Goal: Information Seeking & Learning: Learn about a topic

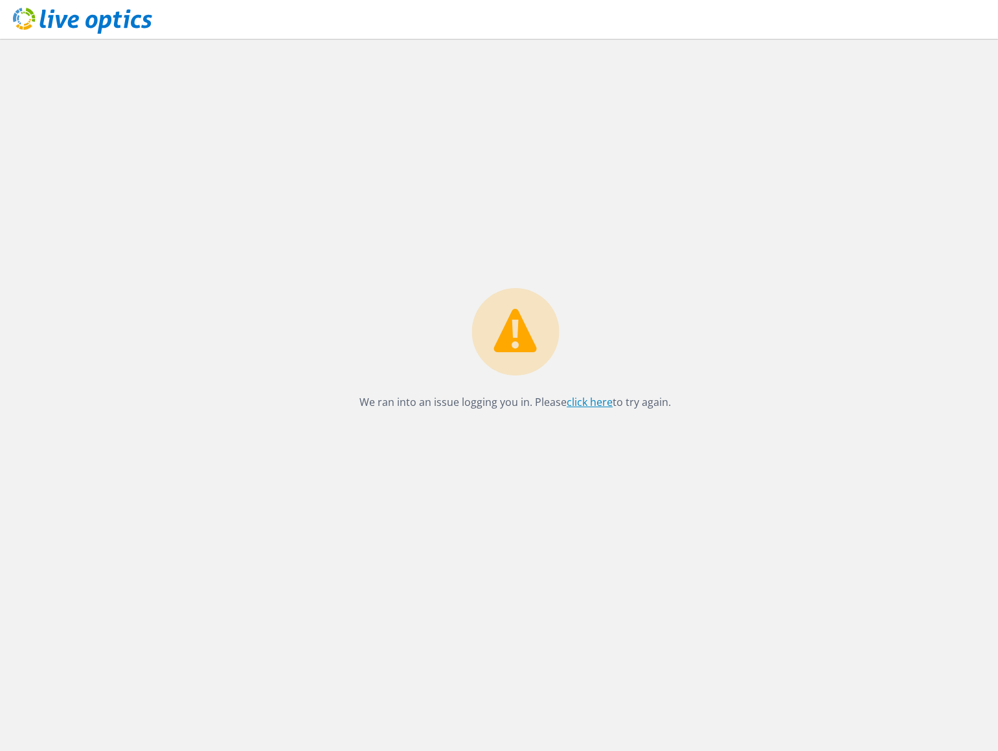
click at [581, 407] on link "click here" at bounding box center [589, 402] width 46 height 14
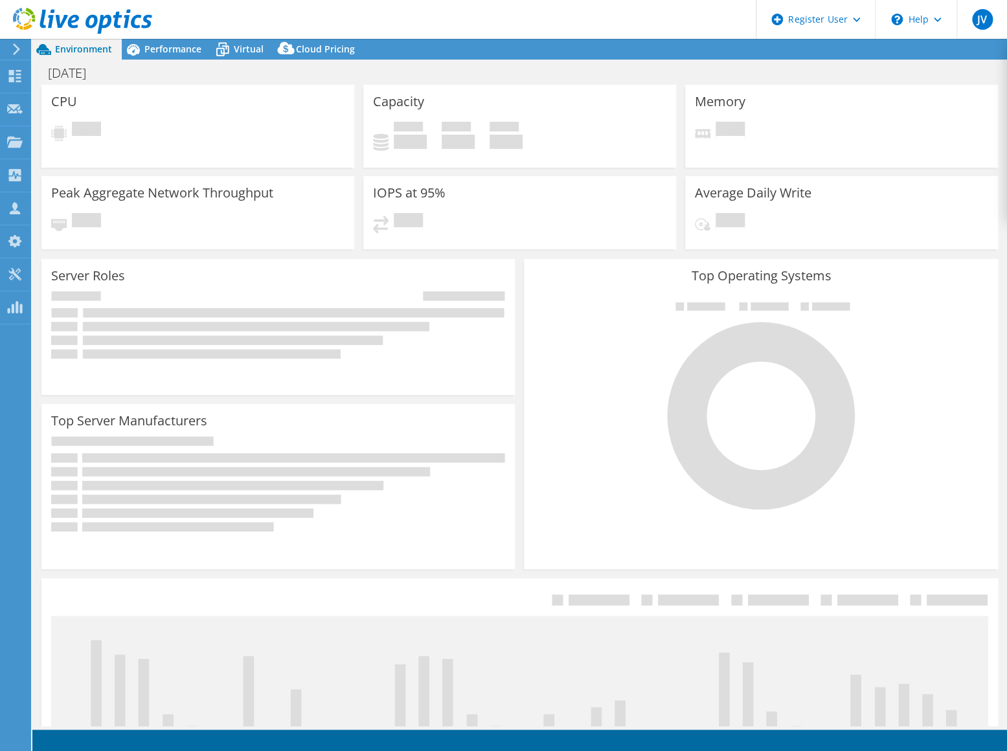
select select
select select "USD"
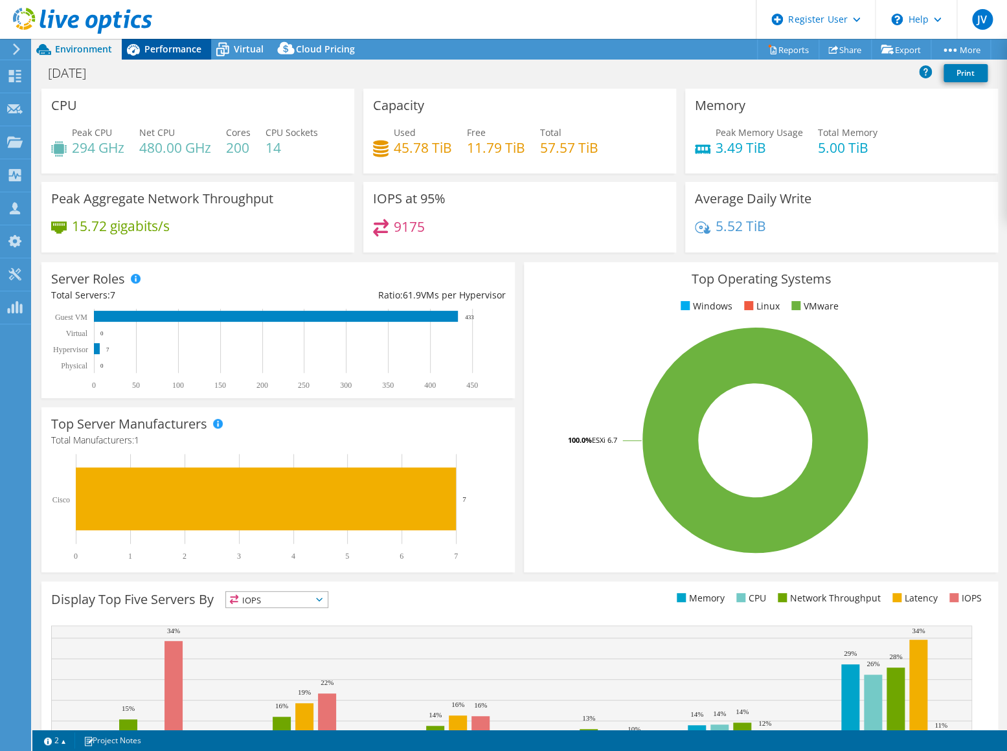
click at [170, 52] on span "Performance" at bounding box center [172, 49] width 57 height 12
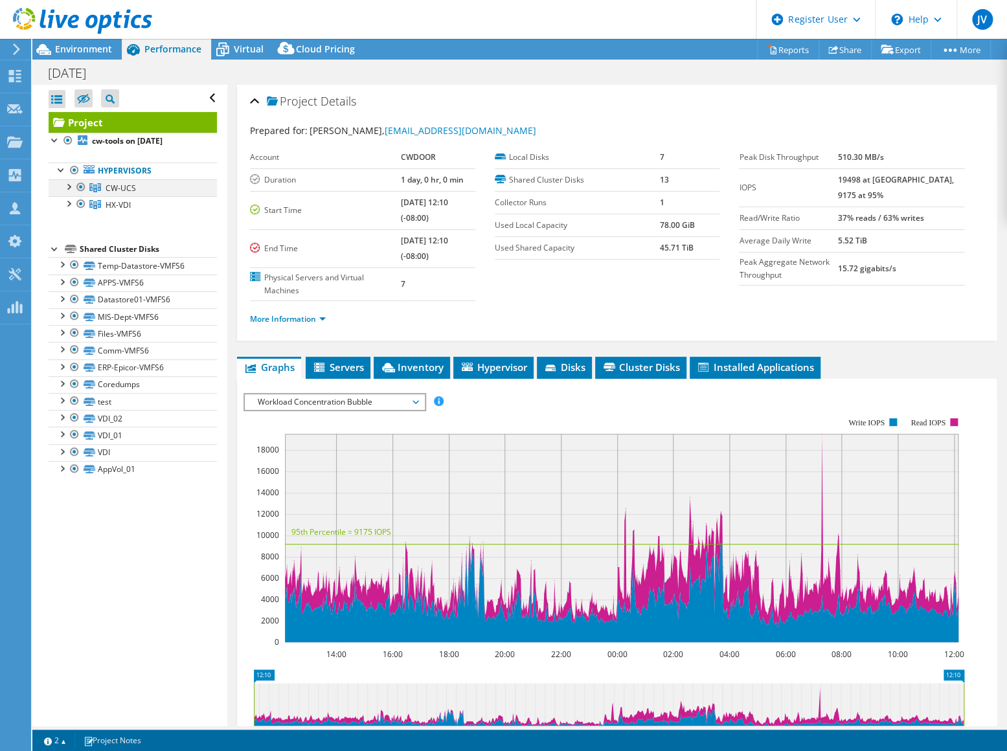
click at [77, 190] on div at bounding box center [80, 187] width 13 height 16
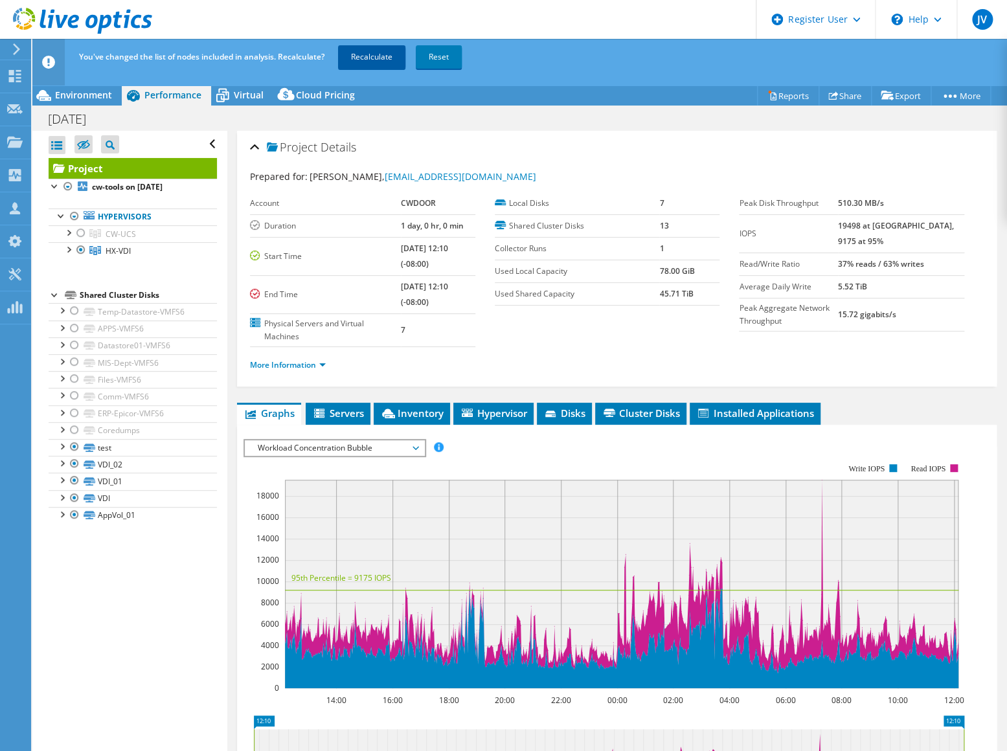
click at [394, 53] on link "Recalculate" at bounding box center [371, 56] width 67 height 23
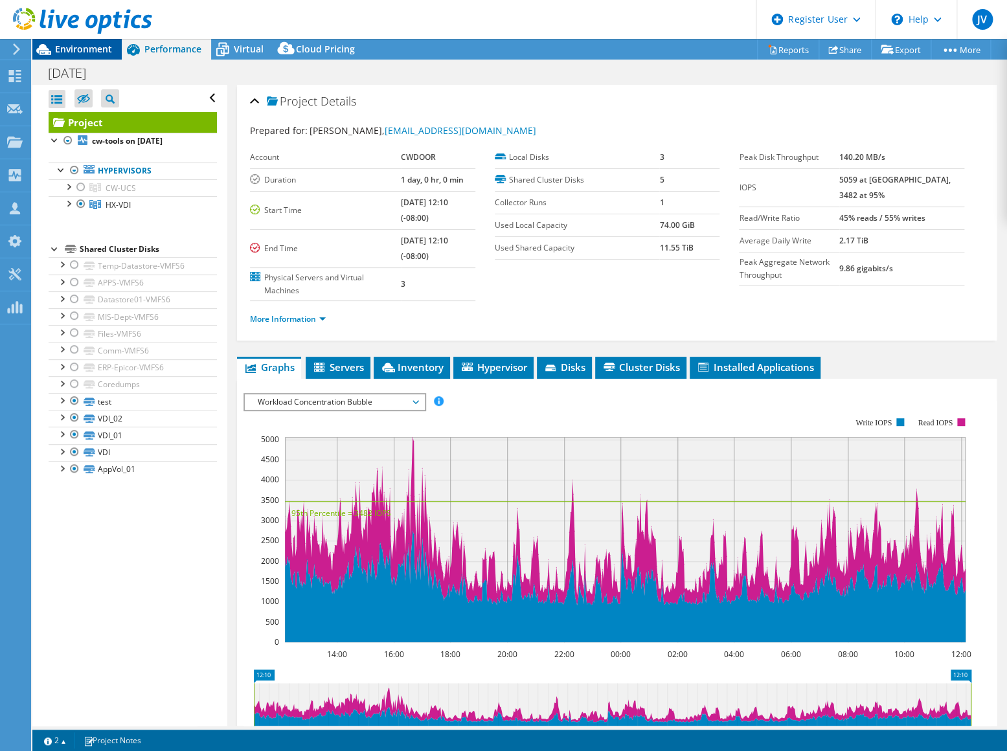
click at [84, 56] on div "Environment" at bounding box center [76, 49] width 89 height 21
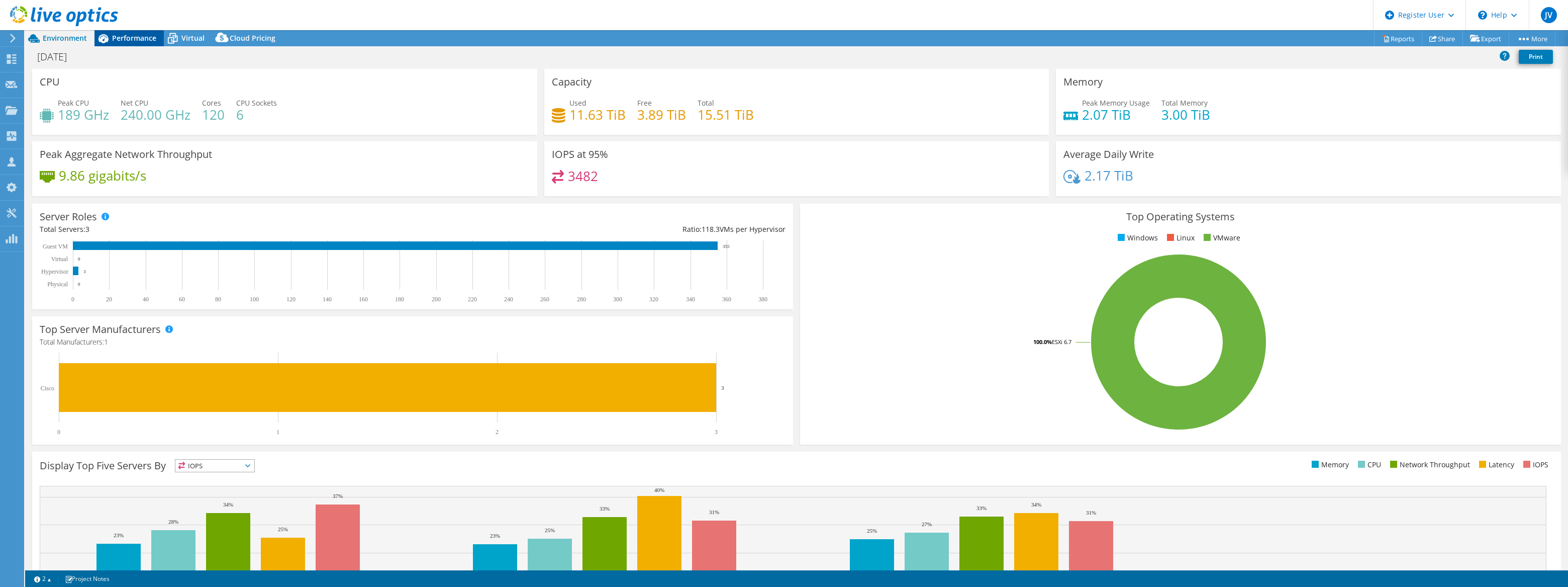
click at [146, 42] on span "Performance" at bounding box center [134, 38] width 44 height 9
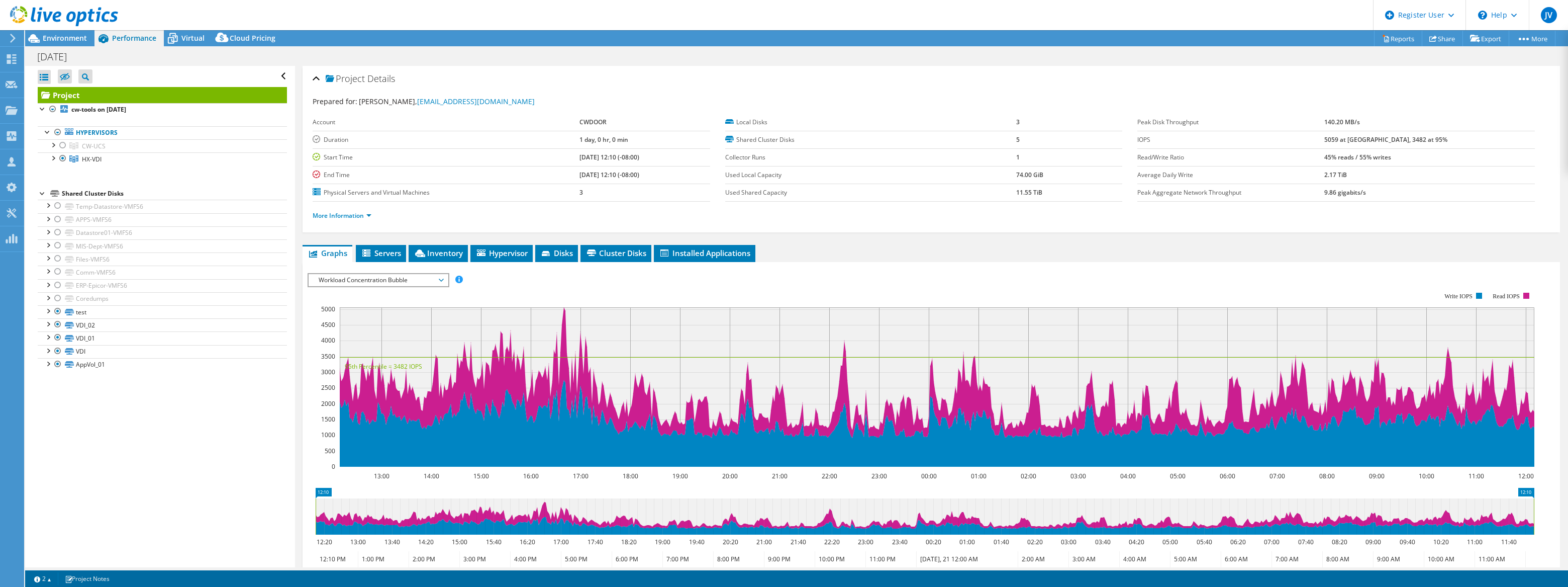
click at [441, 274] on span "Workload Concentration Bubble" at bounding box center [378, 280] width 129 height 12
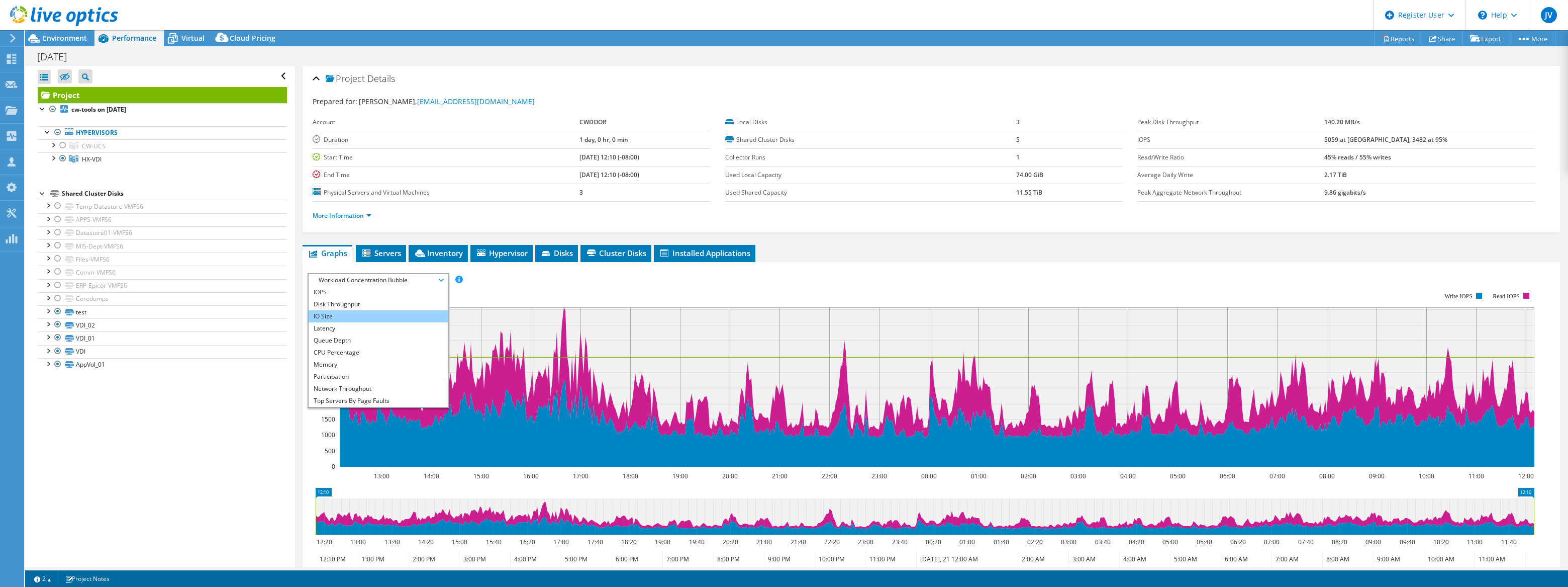
click at [384, 310] on li "IO Size" at bounding box center [378, 316] width 139 height 12
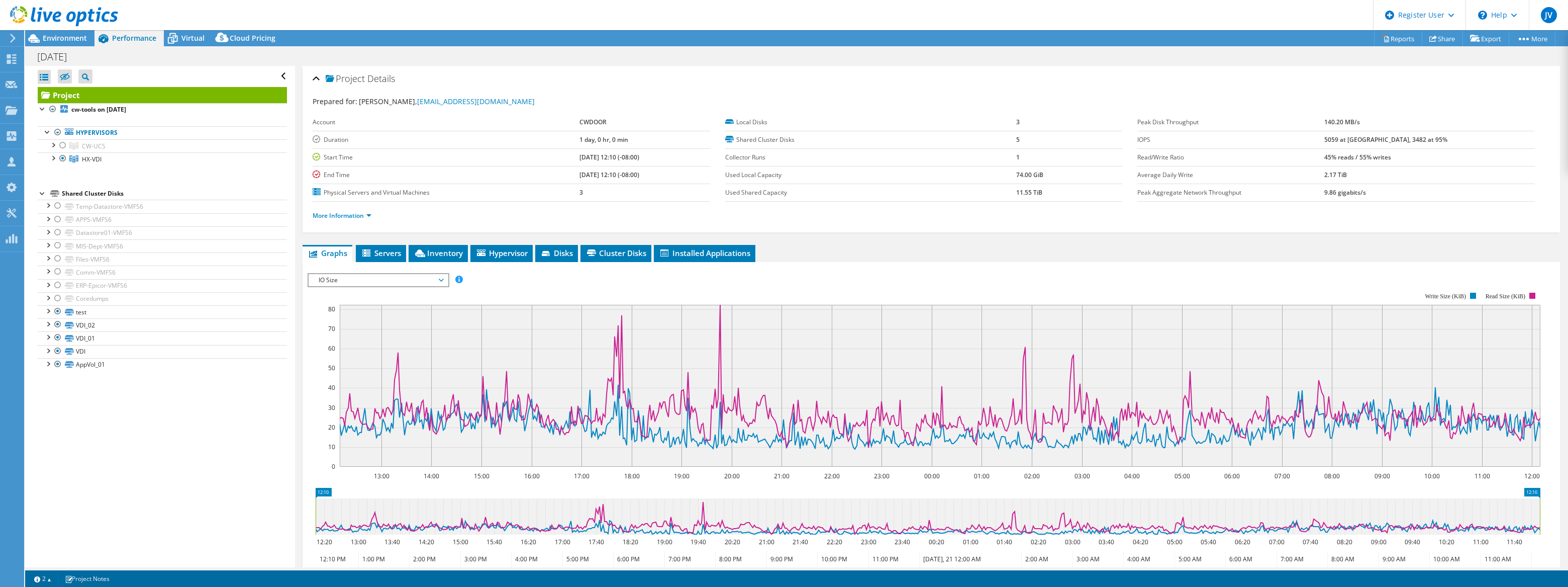
click at [436, 276] on span "IO Size" at bounding box center [378, 280] width 129 height 12
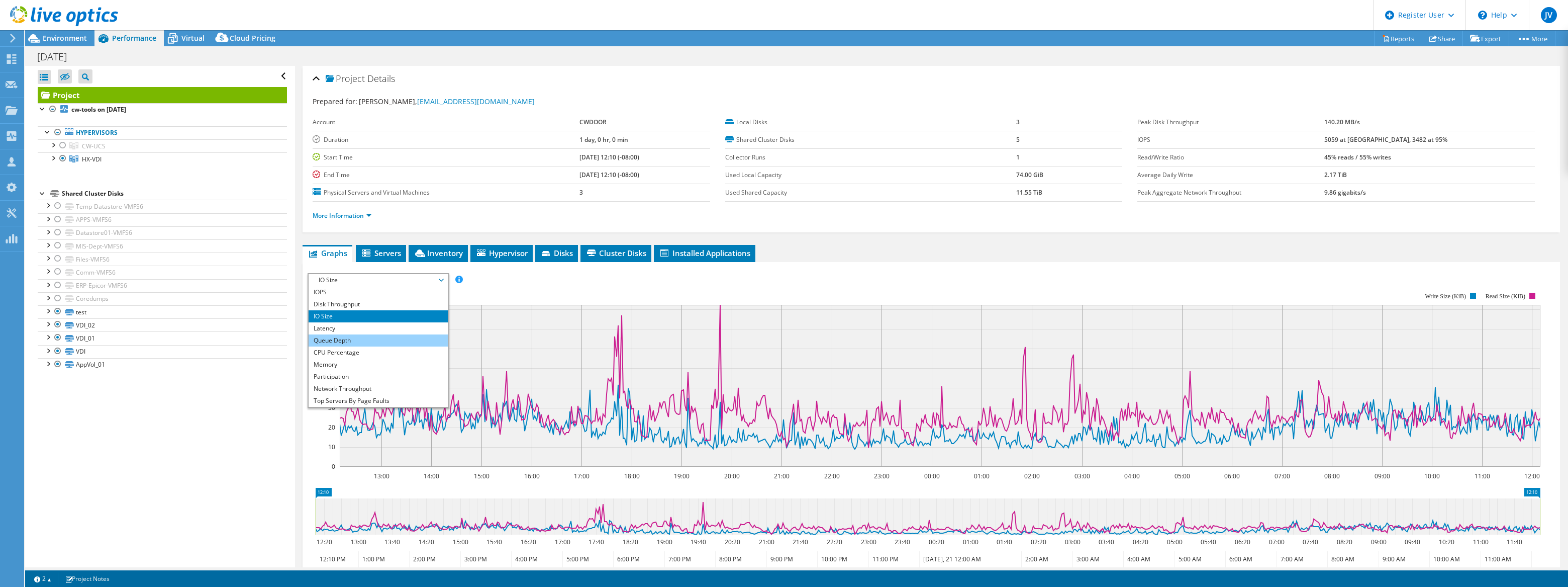
click at [383, 338] on li "Queue Depth" at bounding box center [378, 341] width 139 height 12
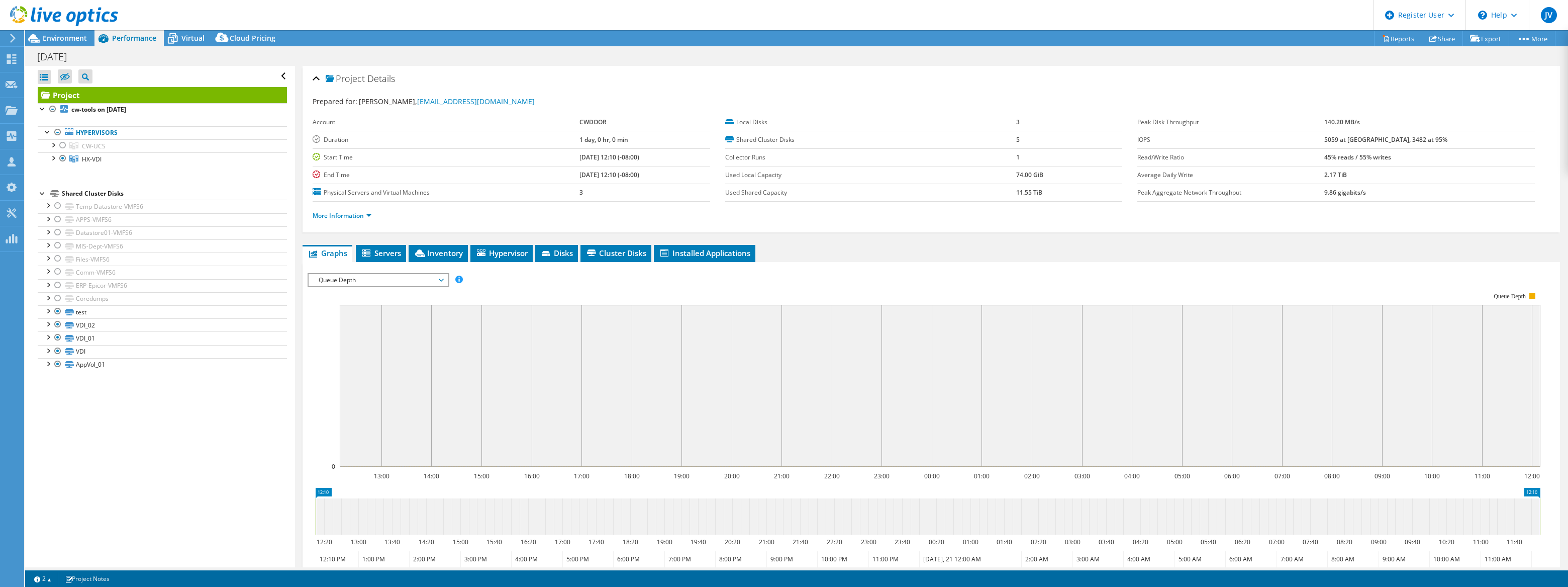
click at [388, 282] on span "Queue Depth" at bounding box center [378, 280] width 129 height 12
click at [598, 283] on rect at bounding box center [924, 379] width 1233 height 201
click at [437, 277] on span "Queue Depth" at bounding box center [378, 280] width 129 height 12
click at [366, 330] on li "Latency" at bounding box center [378, 328] width 139 height 12
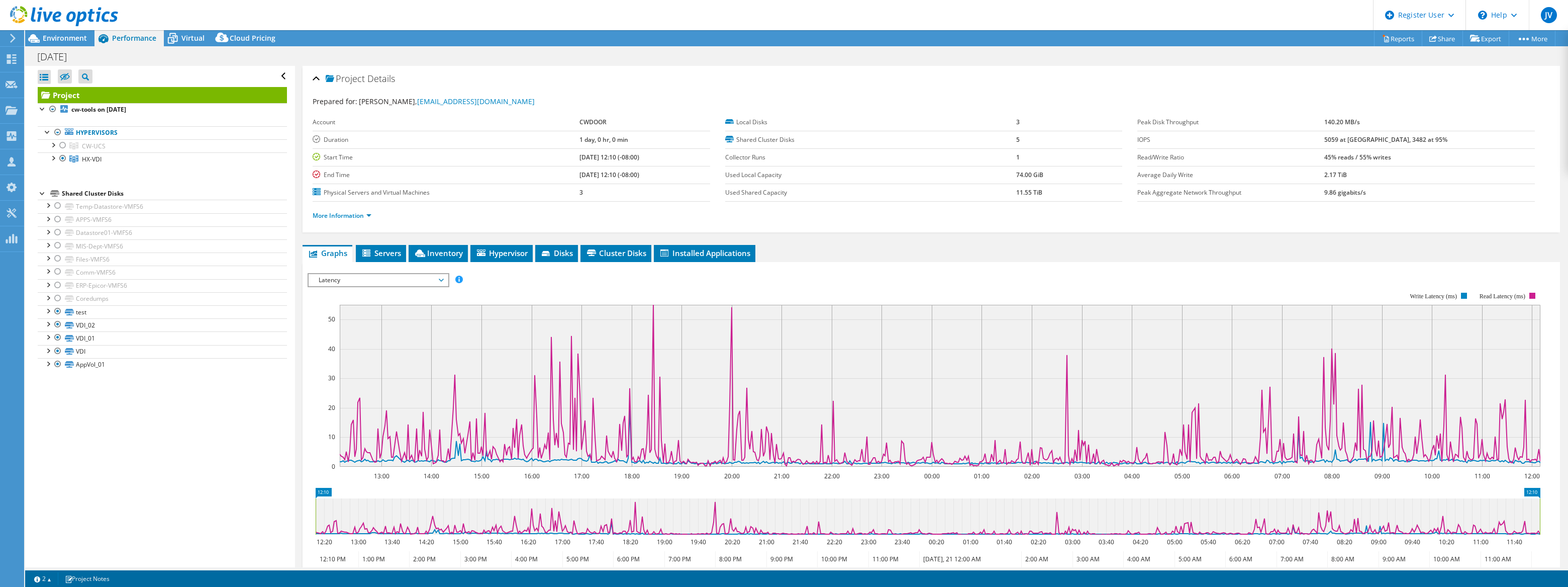
click at [425, 280] on span "Latency" at bounding box center [378, 280] width 129 height 12
click at [387, 350] on li "CPU Percentage" at bounding box center [378, 353] width 139 height 12
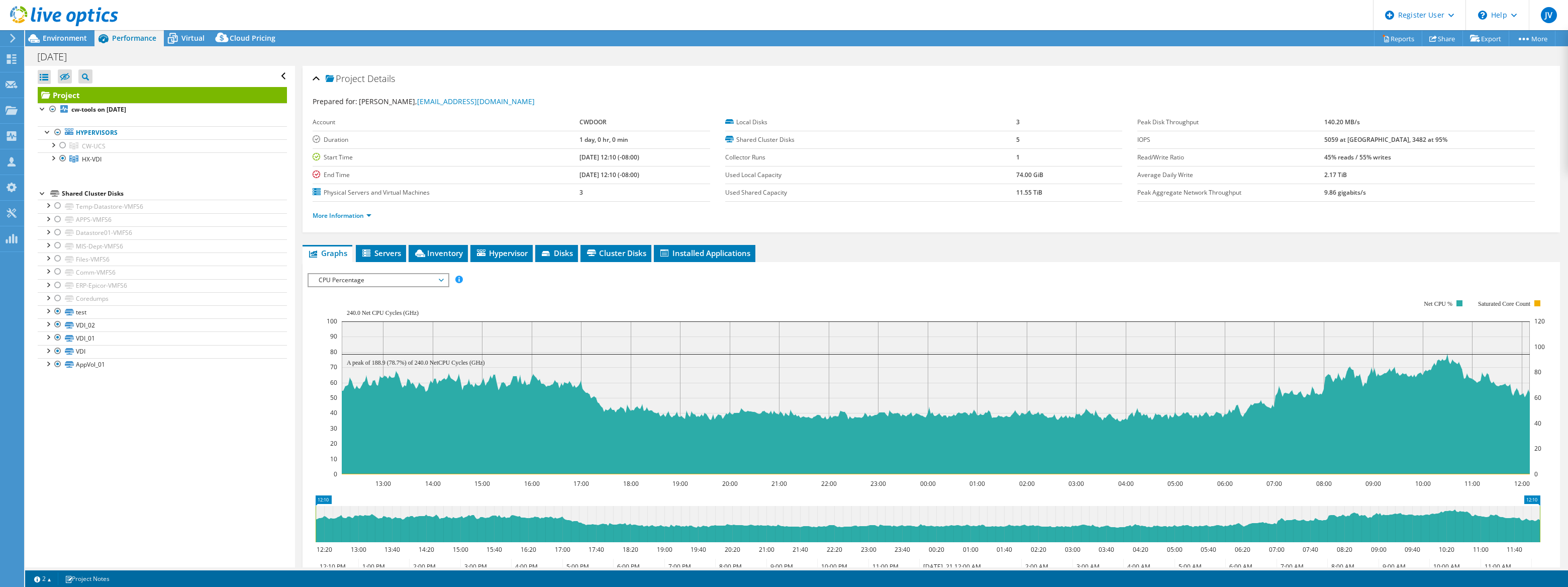
click at [411, 276] on span "CPU Percentage" at bounding box center [378, 280] width 129 height 12
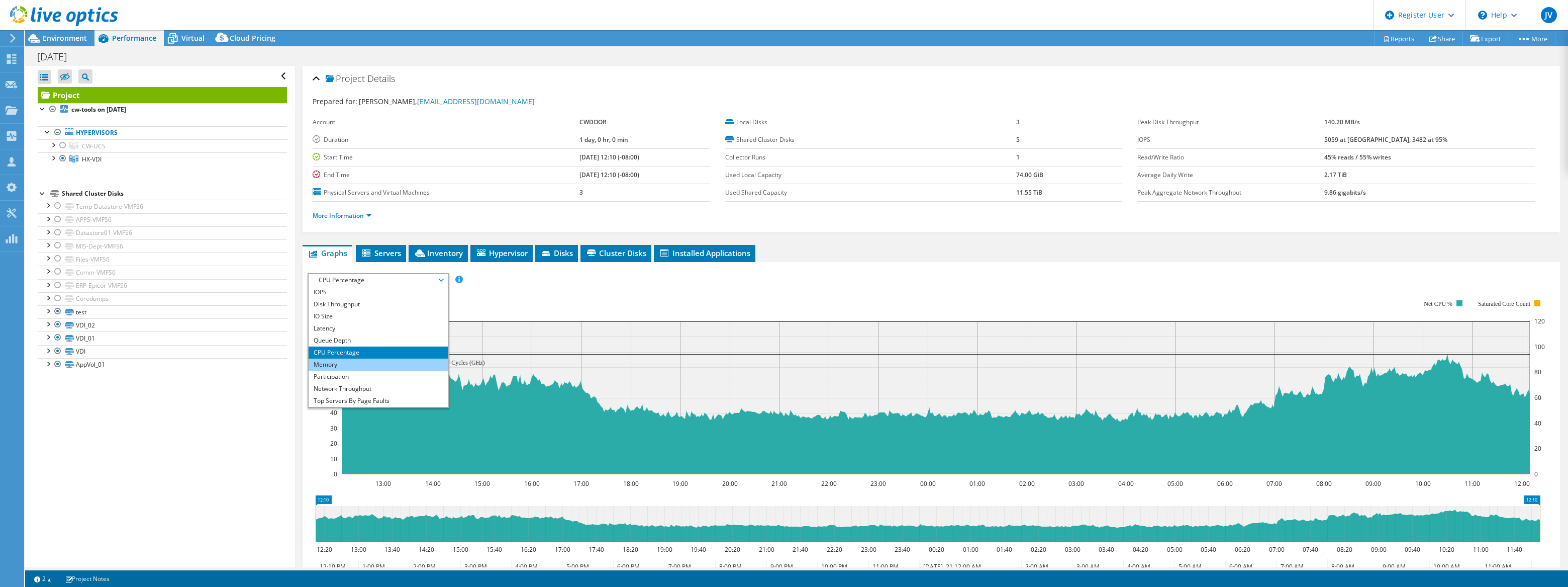
click at [380, 362] on li "Memory" at bounding box center [378, 365] width 139 height 12
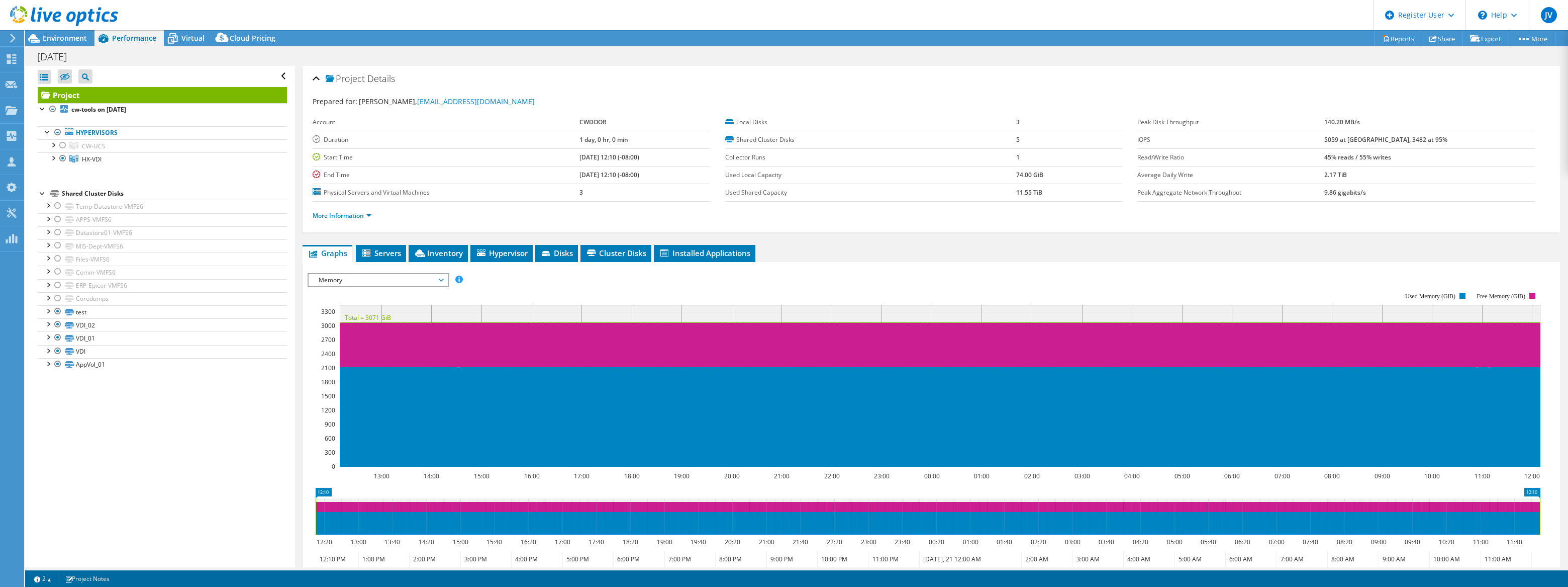
click at [375, 277] on span "Memory" at bounding box center [378, 280] width 129 height 12
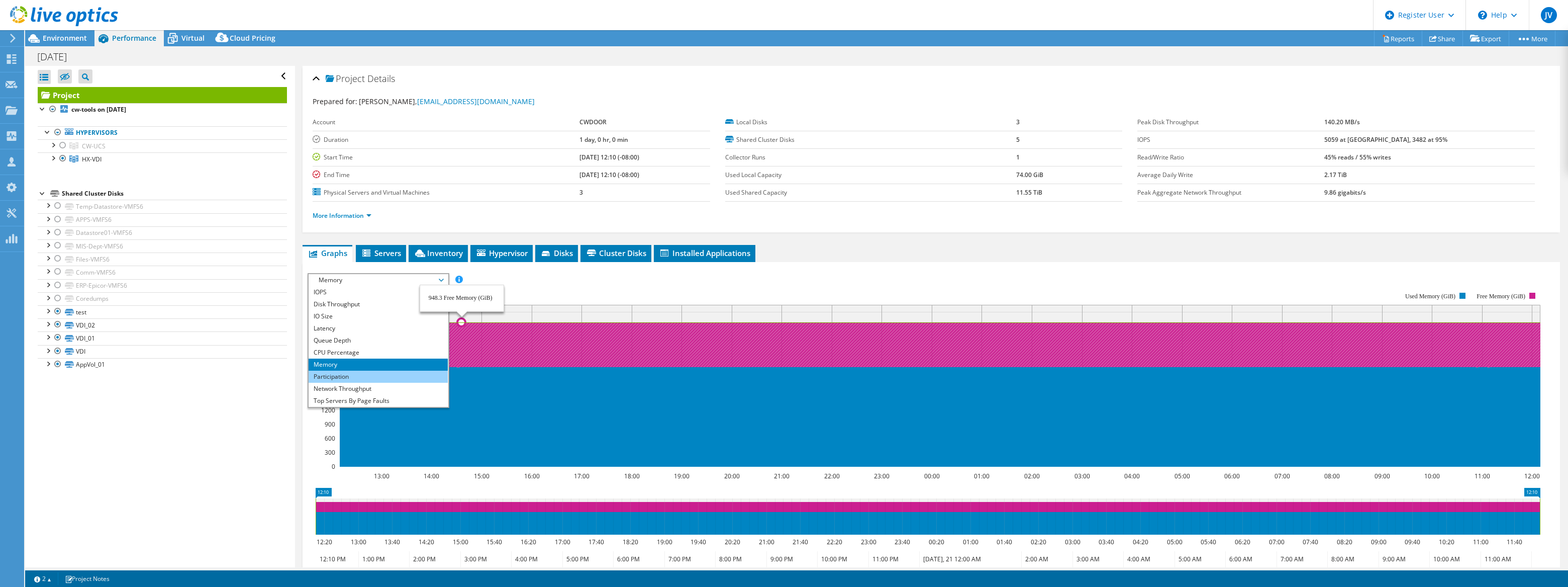
click at [359, 379] on li "Participation" at bounding box center [378, 377] width 139 height 12
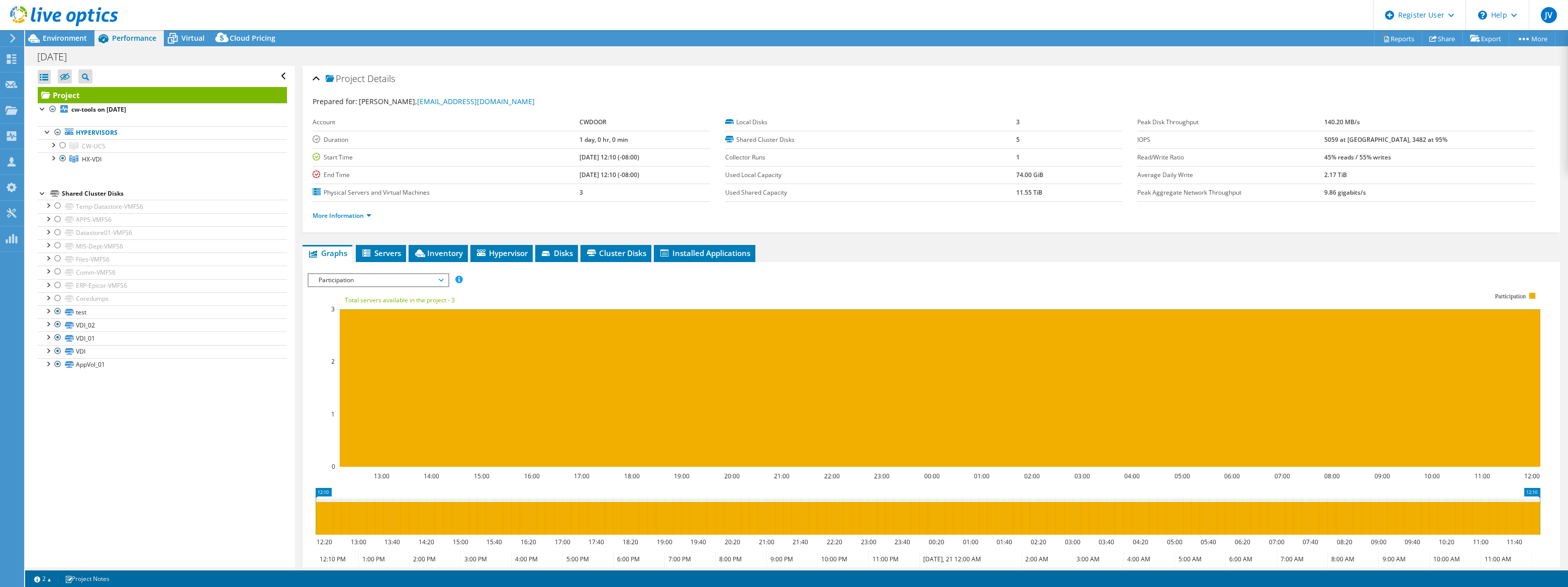
click at [352, 279] on span "Participation" at bounding box center [378, 280] width 129 height 12
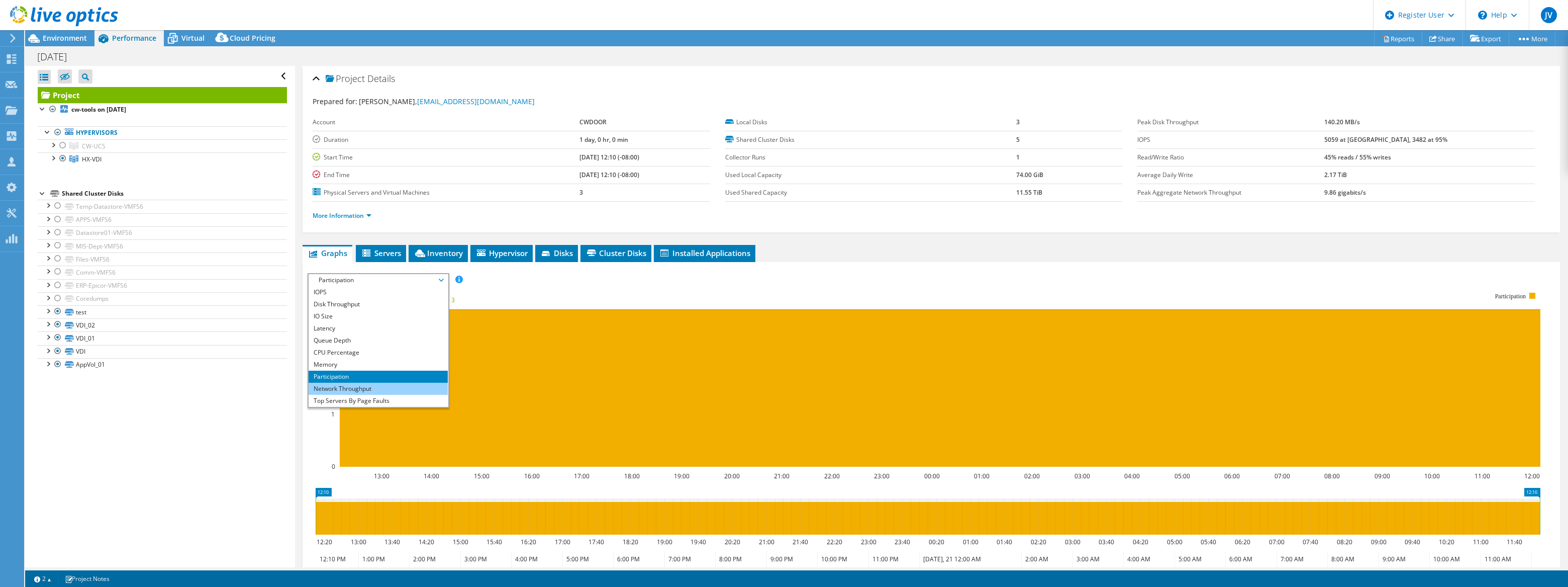
click at [363, 388] on li "Network Throughput" at bounding box center [378, 389] width 139 height 12
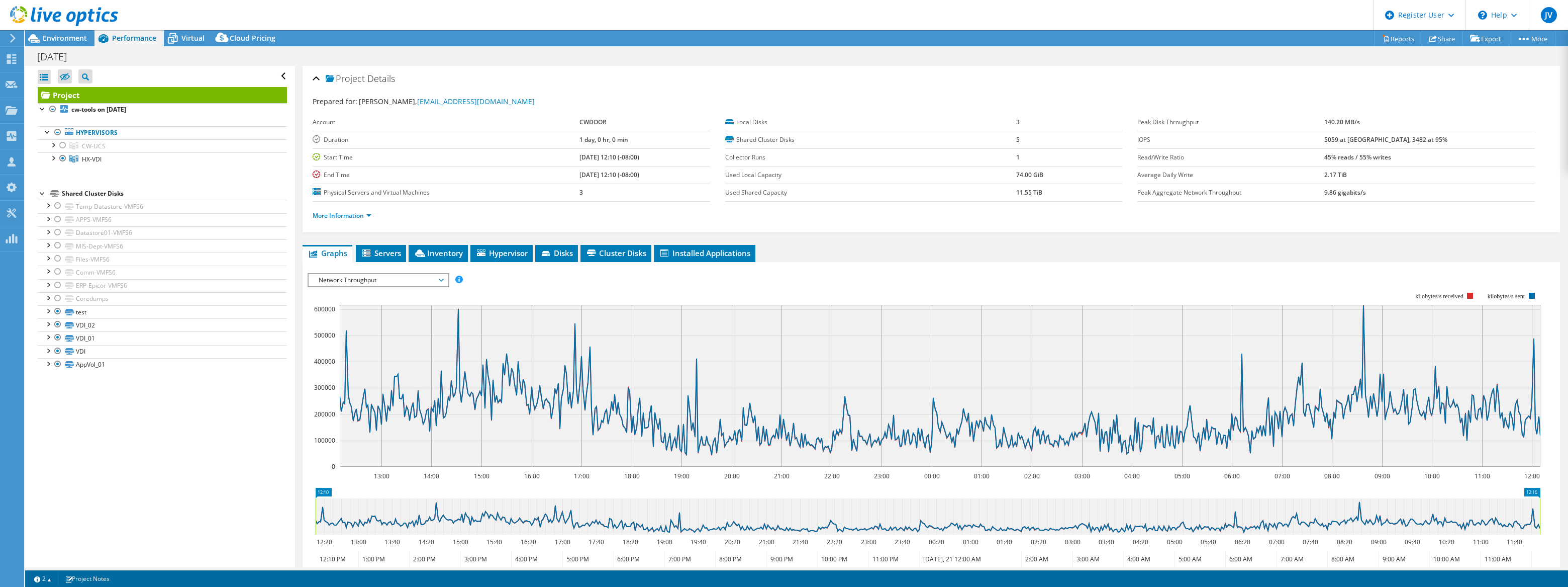
click at [354, 278] on span "Network Throughput" at bounding box center [378, 280] width 129 height 12
click at [741, 287] on rect at bounding box center [924, 379] width 1233 height 201
click at [506, 248] on span "Hypervisor" at bounding box center [501, 252] width 52 height 10
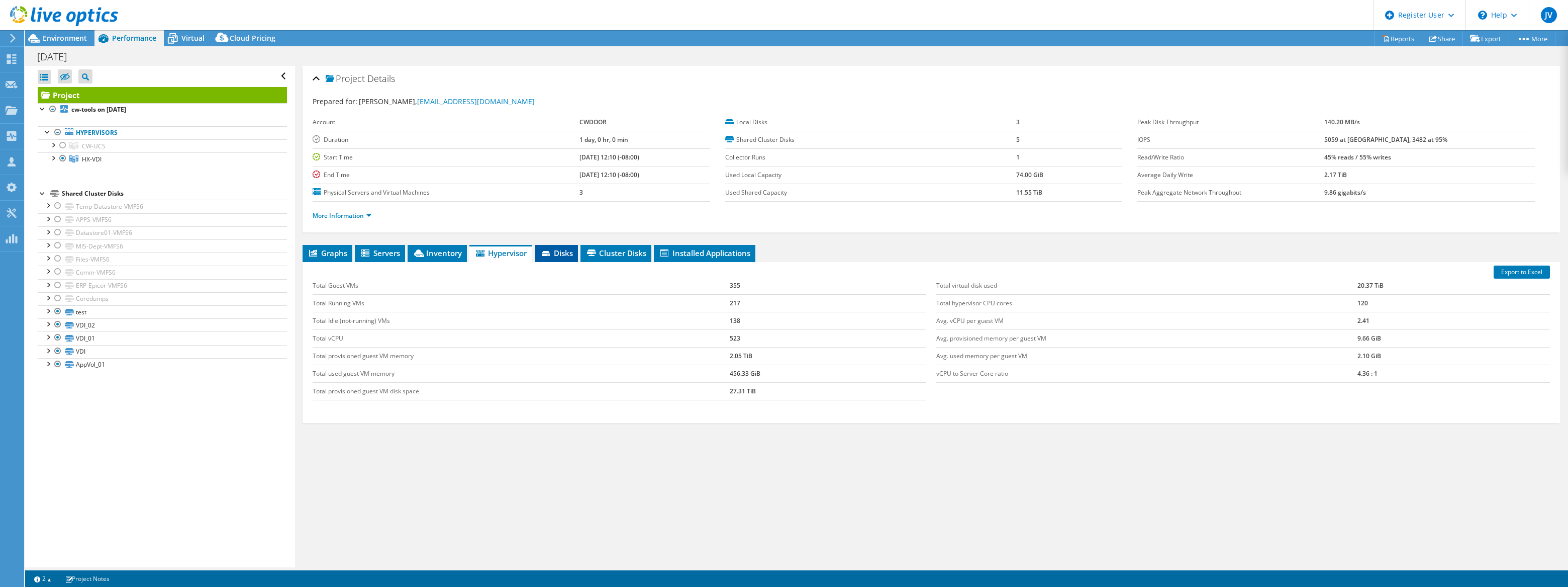
click at [567, 245] on li "Disks" at bounding box center [556, 253] width 43 height 17
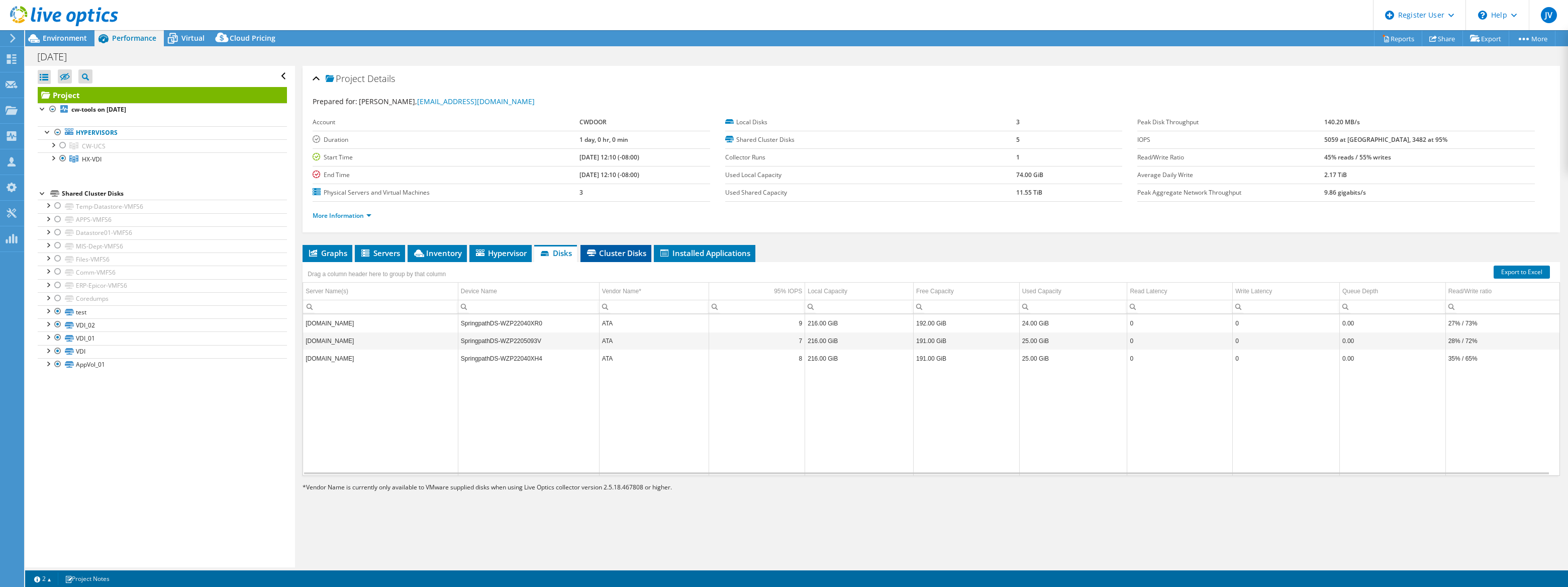
click at [637, 248] on span "Cluster Disks" at bounding box center [616, 252] width 61 height 10
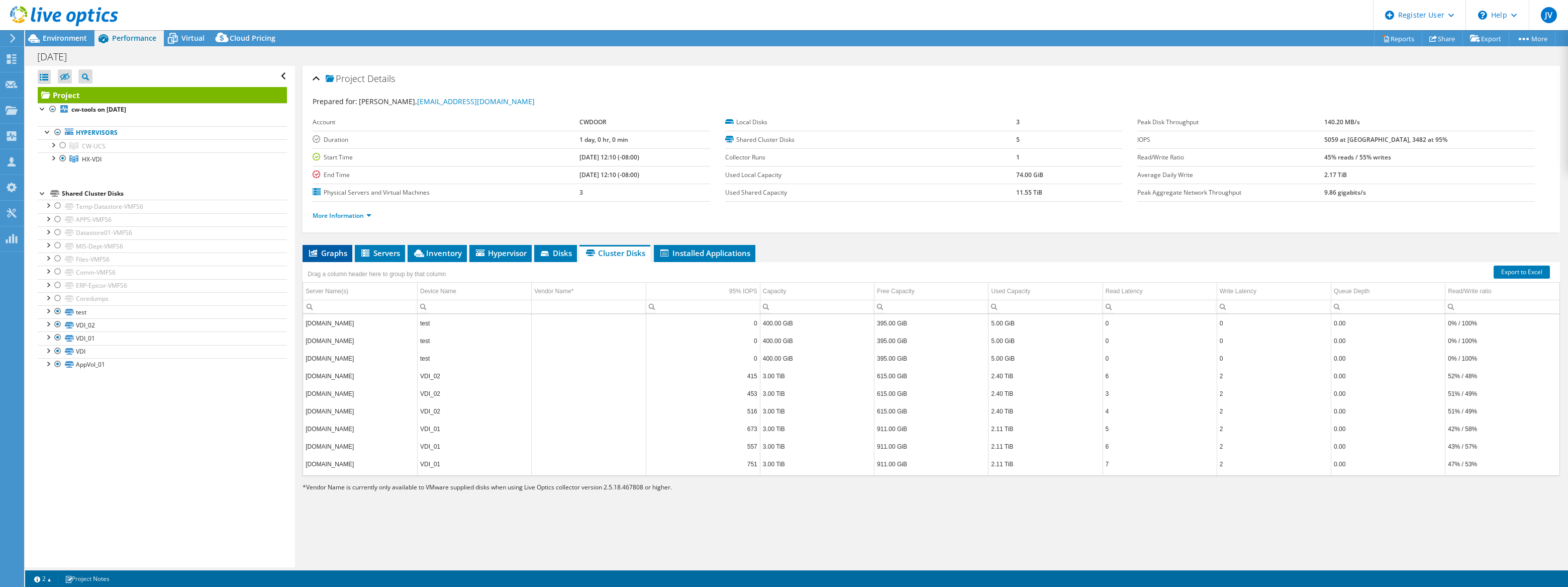
click at [327, 252] on span "Graphs" at bounding box center [327, 252] width 40 height 10
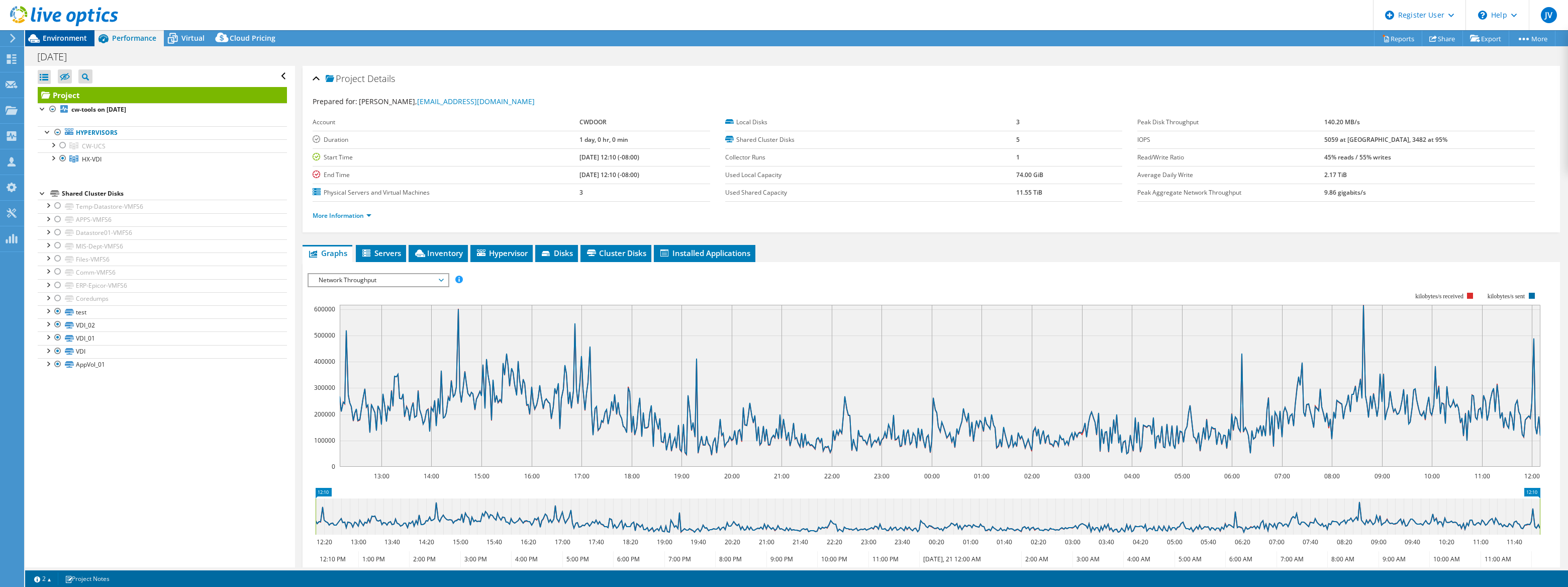
click at [55, 40] on span "Environment" at bounding box center [64, 38] width 44 height 9
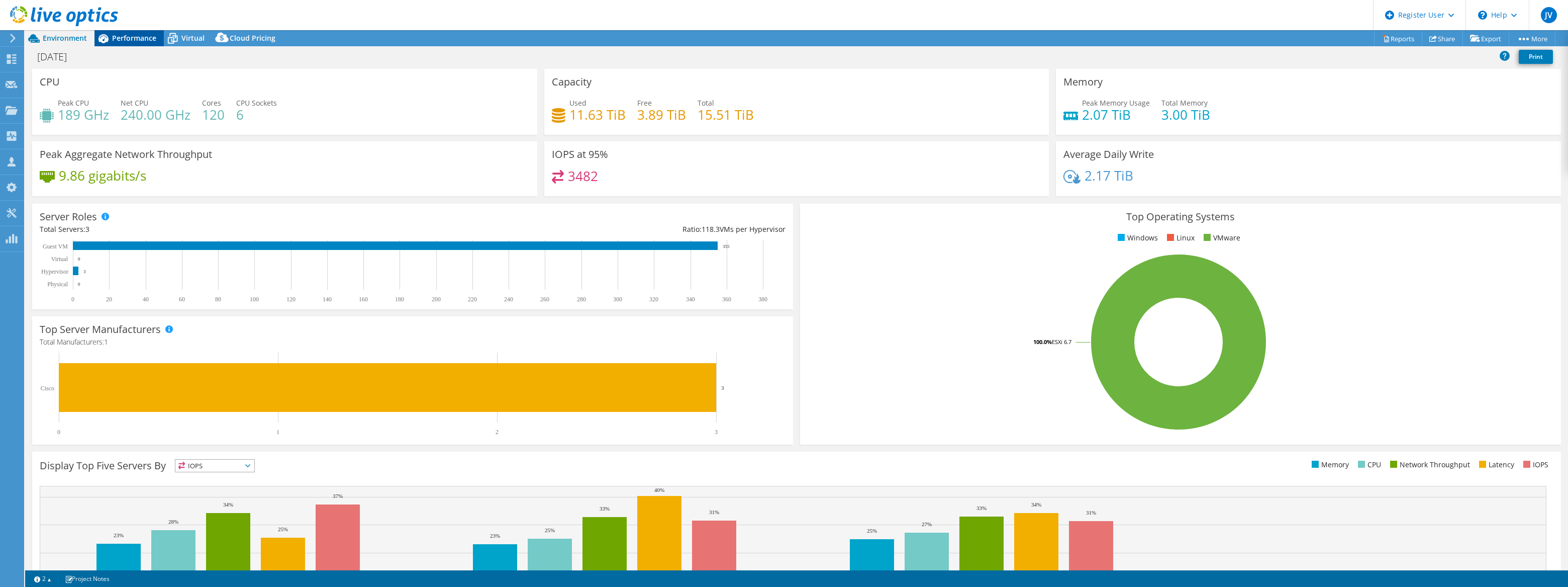
click at [133, 42] on span "Performance" at bounding box center [134, 38] width 44 height 9
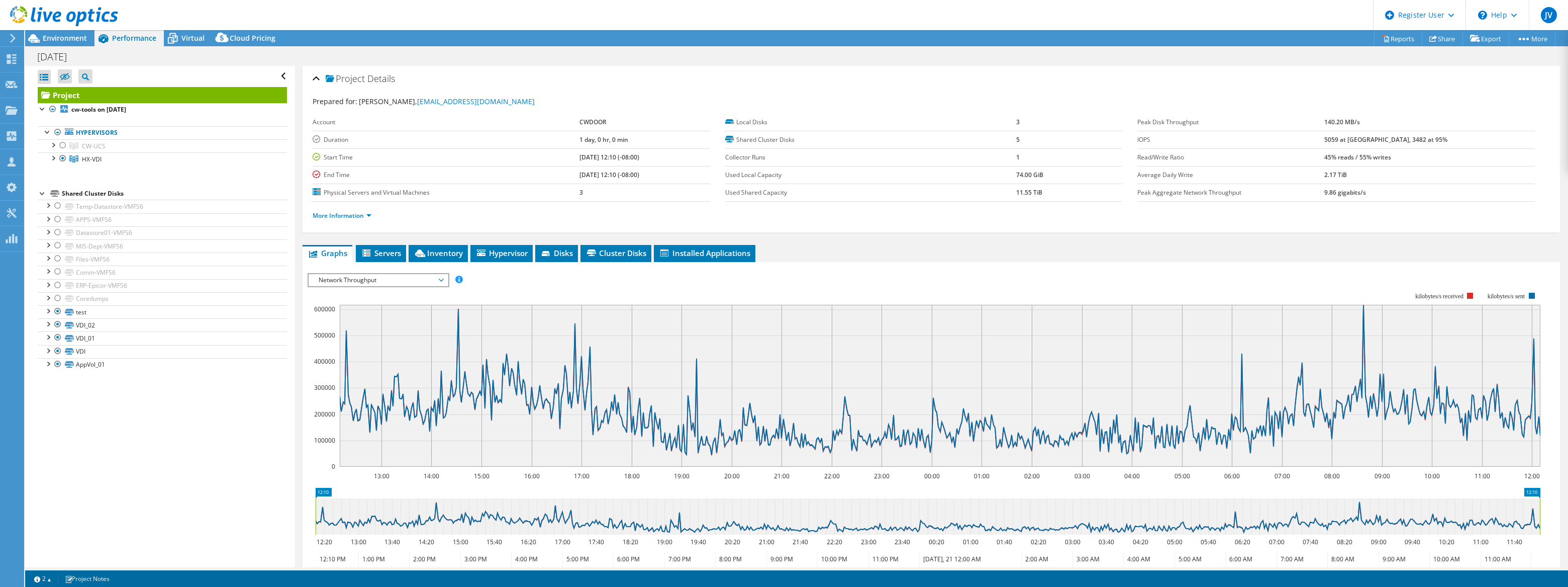
click at [391, 278] on span "Network Throughput" at bounding box center [378, 280] width 129 height 12
click at [447, 255] on span "Inventory" at bounding box center [438, 252] width 49 height 10
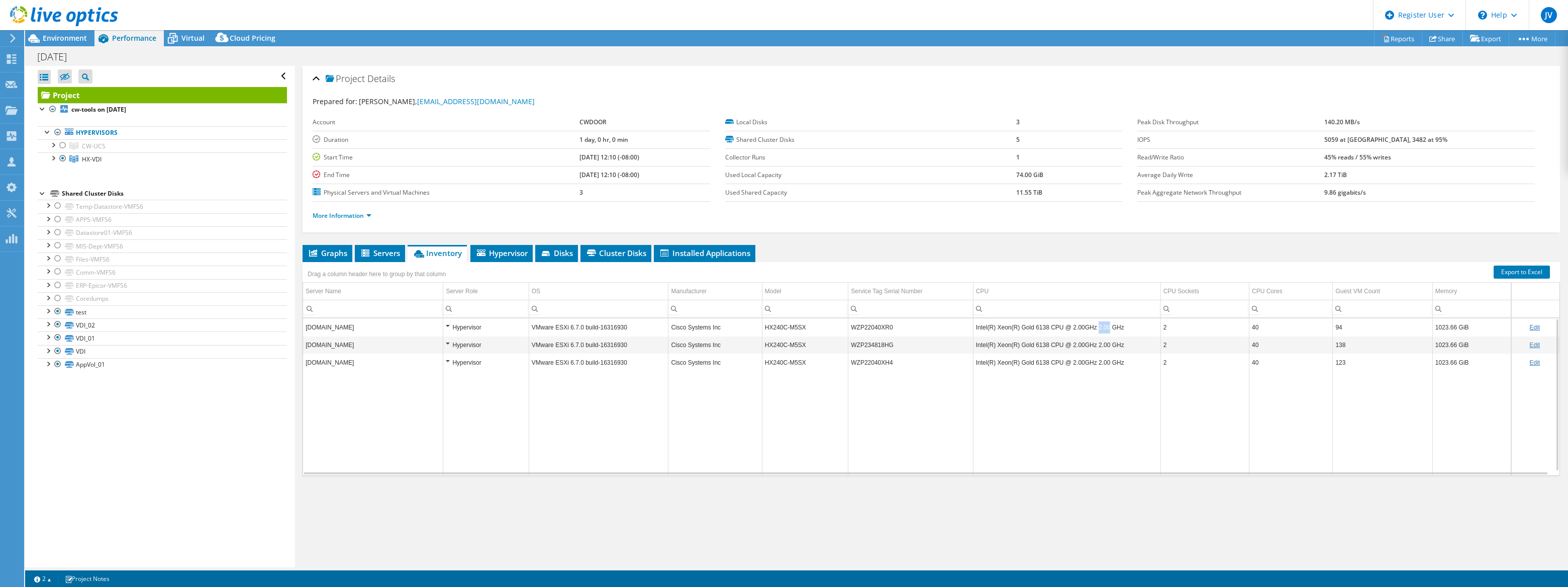
drag, startPoint x: 1101, startPoint y: 327, endPoint x: 1091, endPoint y: 327, distance: 10.0
click at [781, 327] on td "Intel(R) Xeon(R) Gold 6138 CPU @ 2.00GHz 2.00 GHz" at bounding box center [1066, 327] width 187 height 18
